Goal: Find specific page/section: Find specific page/section

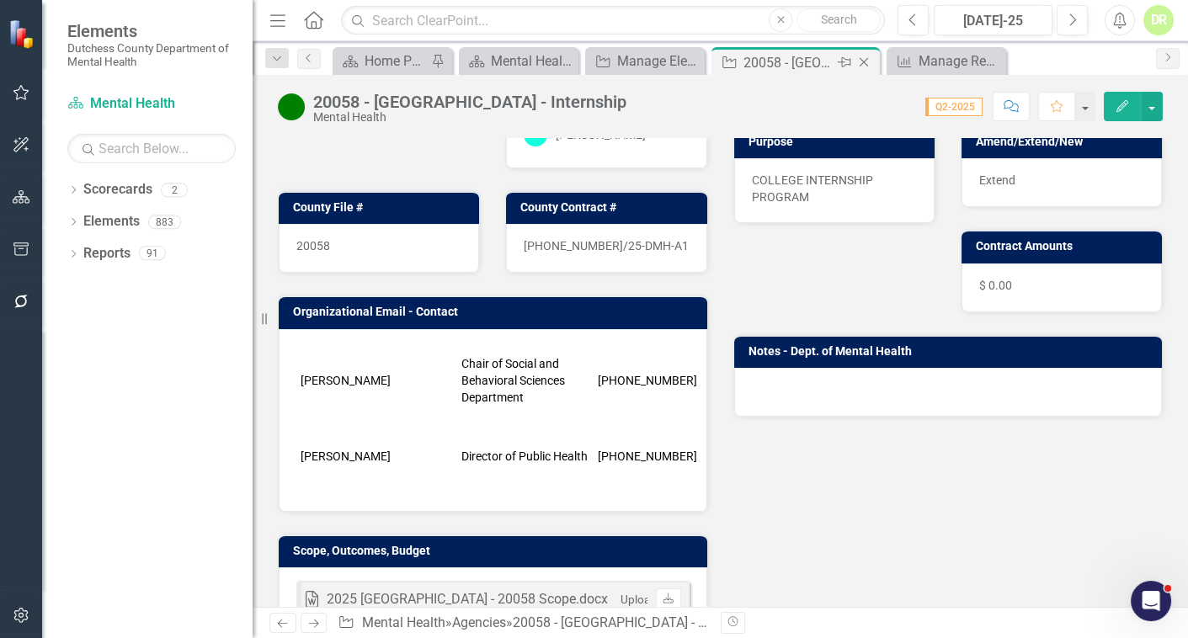
scroll to position [10871, 0]
click at [861, 61] on icon "Close" at bounding box center [864, 62] width 17 height 13
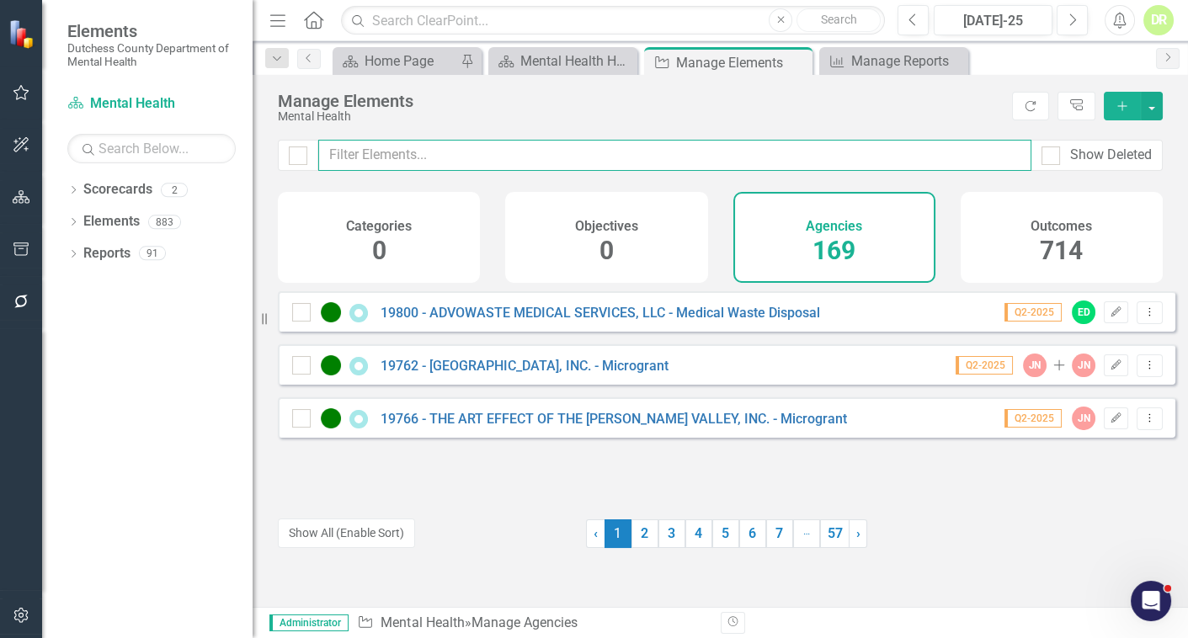
click at [616, 161] on input "text" at bounding box center [674, 155] width 713 height 31
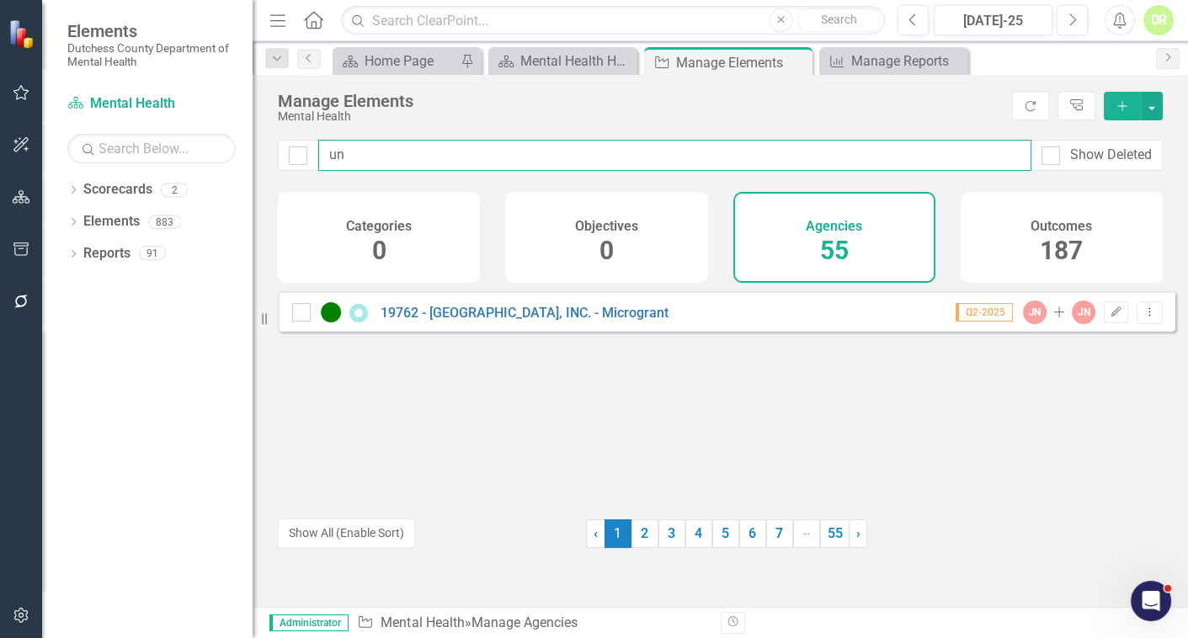
type input "u"
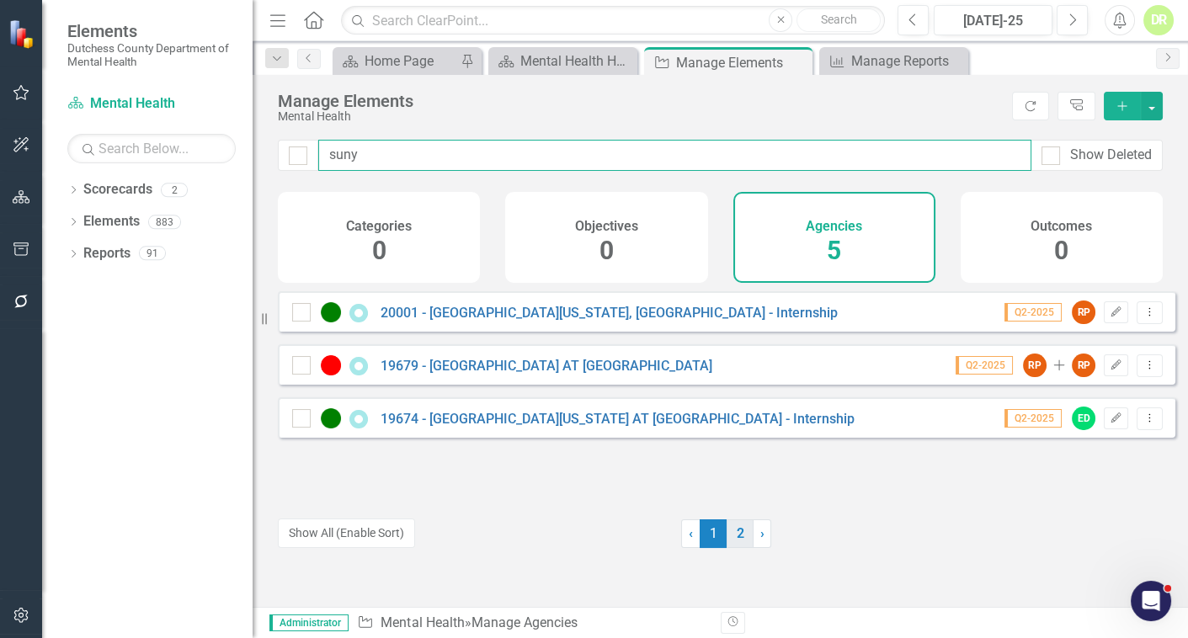
type input "suny"
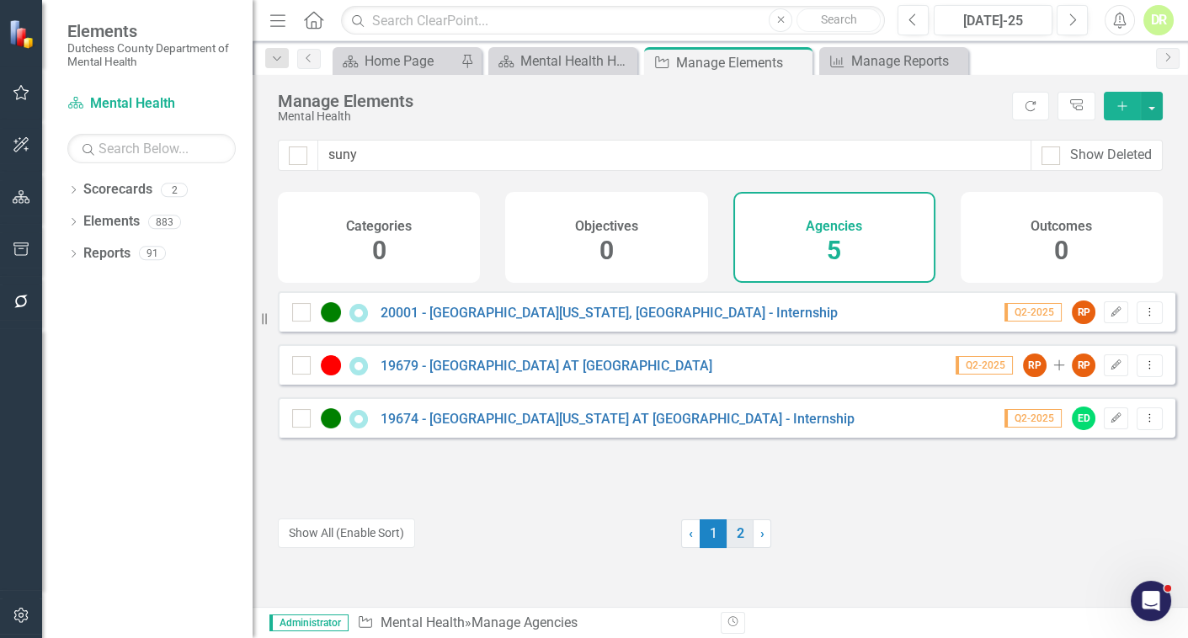
click at [732, 527] on link "2" at bounding box center [740, 534] width 27 height 29
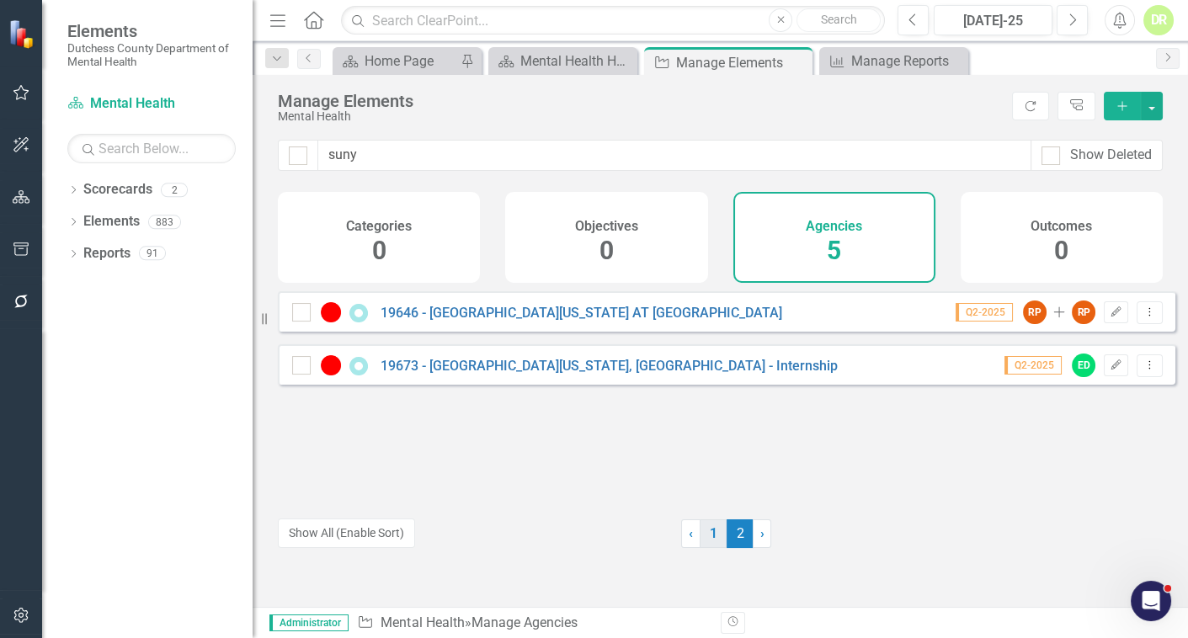
click at [705, 531] on link "1" at bounding box center [713, 534] width 27 height 29
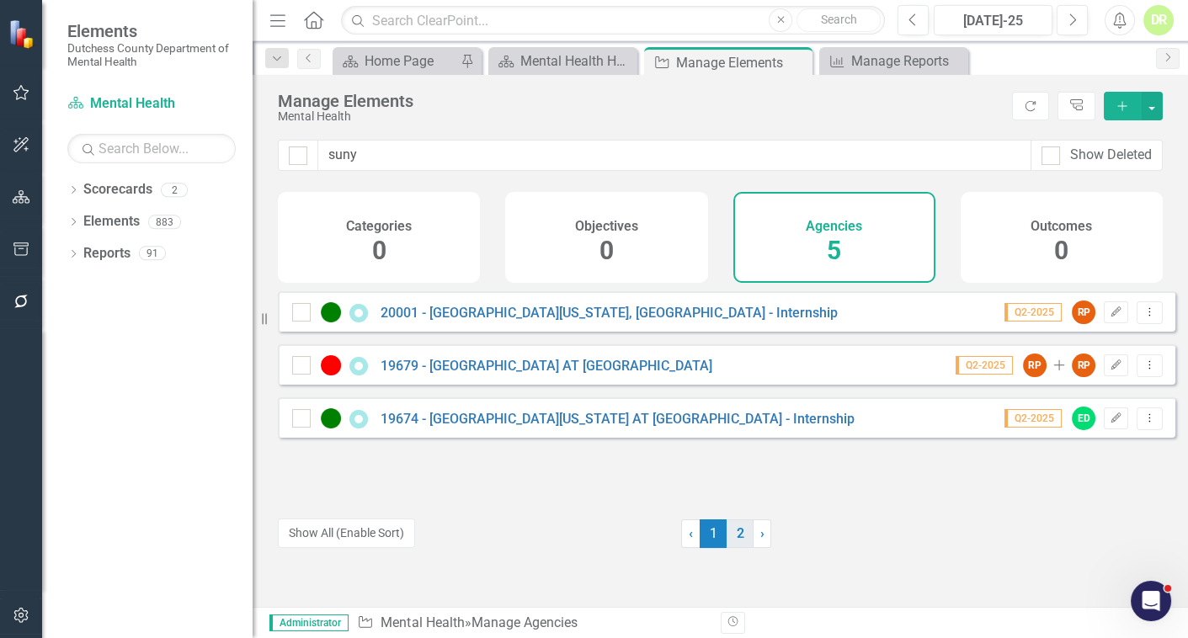
click at [732, 533] on link "2" at bounding box center [740, 534] width 27 height 29
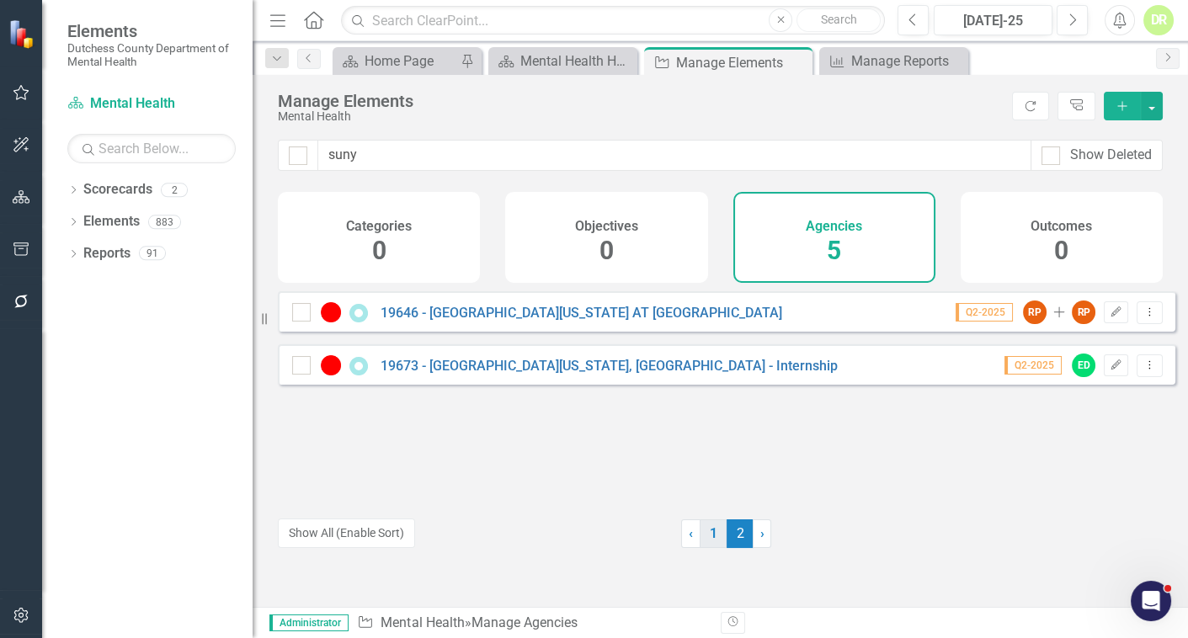
click at [707, 534] on link "1" at bounding box center [713, 534] width 27 height 29
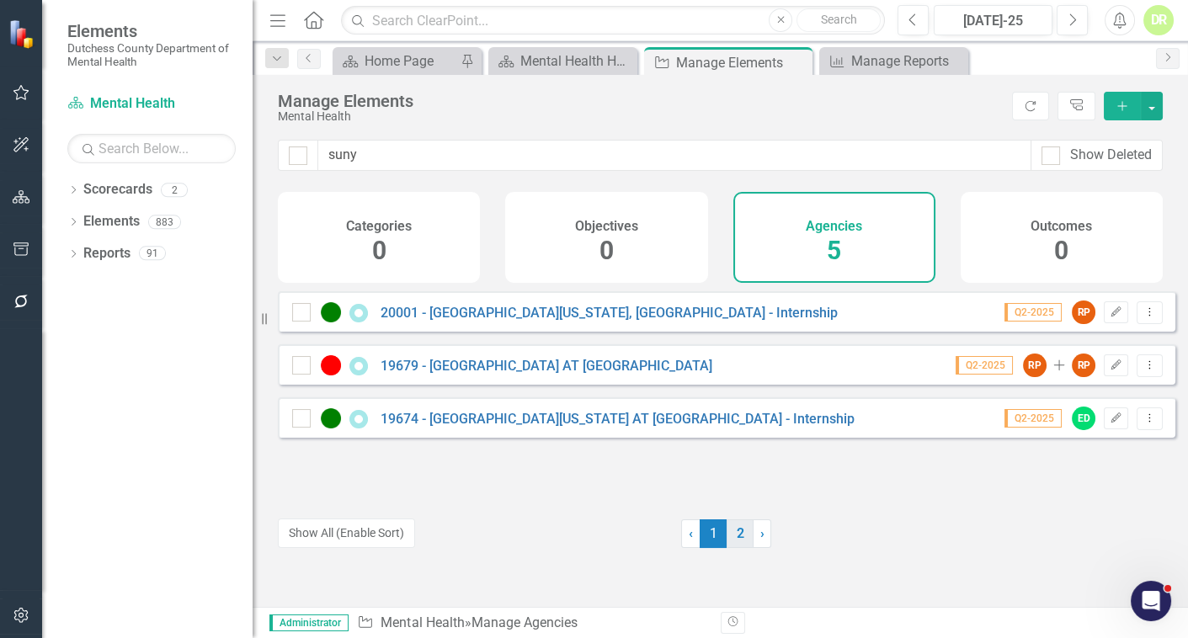
click at [732, 540] on link "2" at bounding box center [740, 534] width 27 height 29
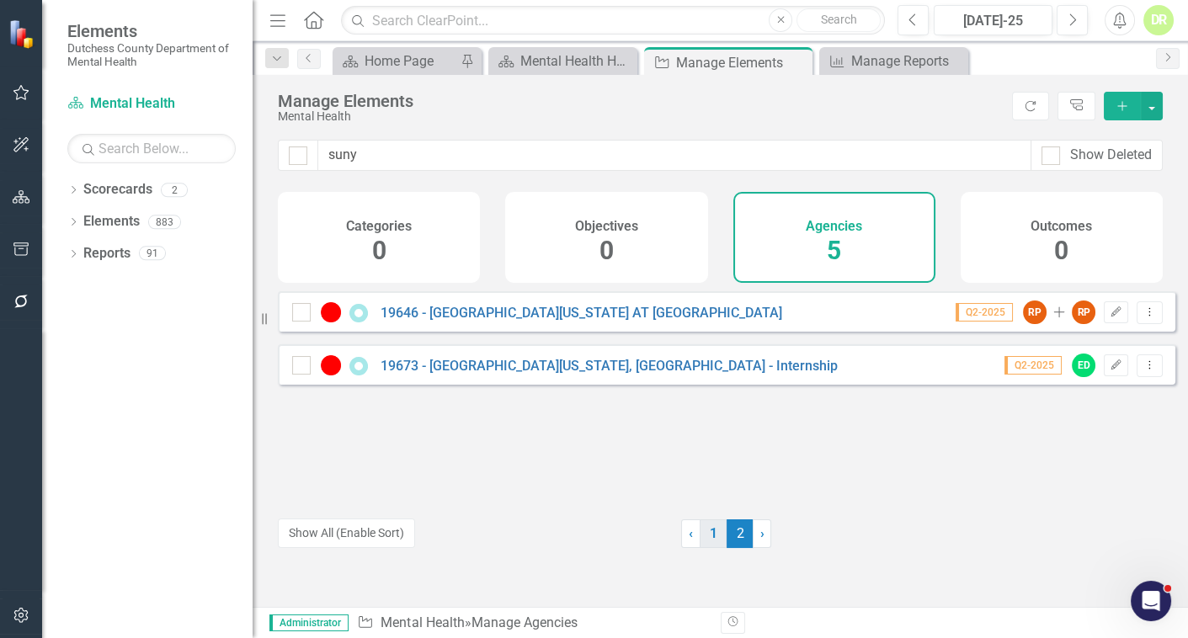
click at [704, 539] on link "1" at bounding box center [713, 534] width 27 height 29
